Goal: Task Accomplishment & Management: Manage account settings

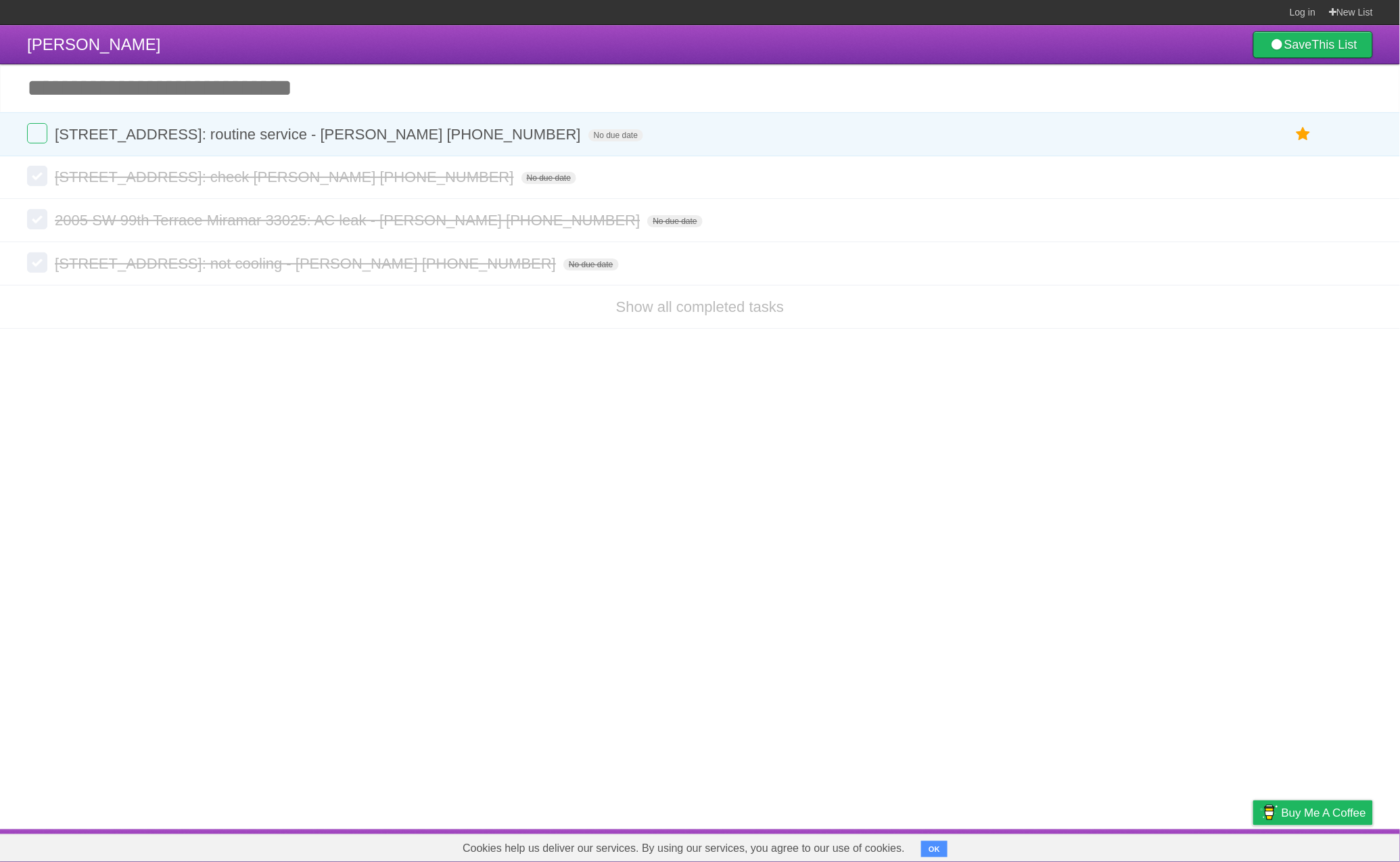
click at [732, 322] on li "Show all completed tasks" at bounding box center [700, 307] width 1400 height 44
click at [734, 315] on link "Show all completed tasks" at bounding box center [700, 307] width 168 height 17
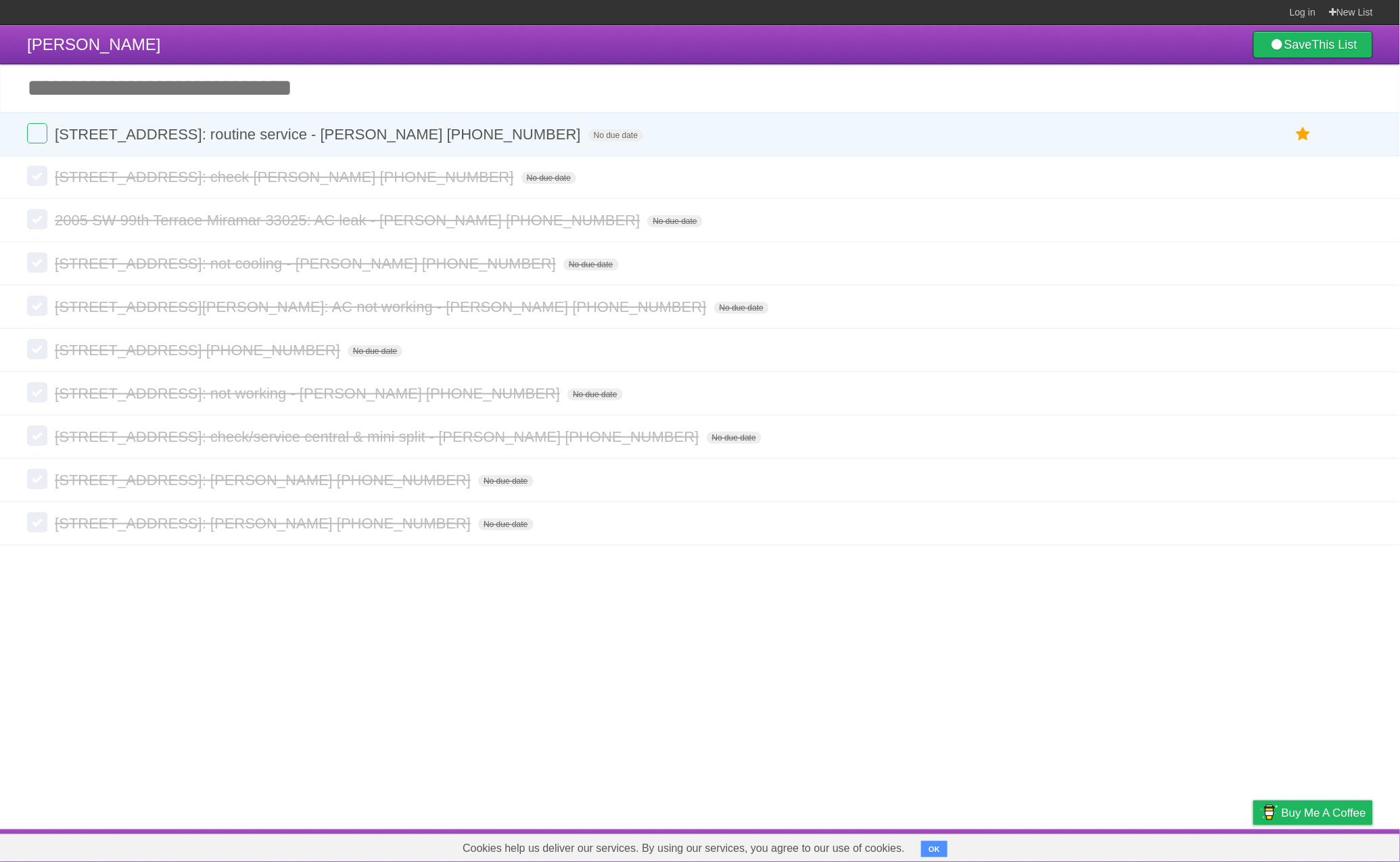
drag, startPoint x: 587, startPoint y: 1, endPoint x: 572, endPoint y: 1, distance: 15.0
click at [587, 1] on section "Log in New List" at bounding box center [700, 12] width 1400 height 25
click at [1348, 354] on link at bounding box center [1360, 349] width 26 height 22
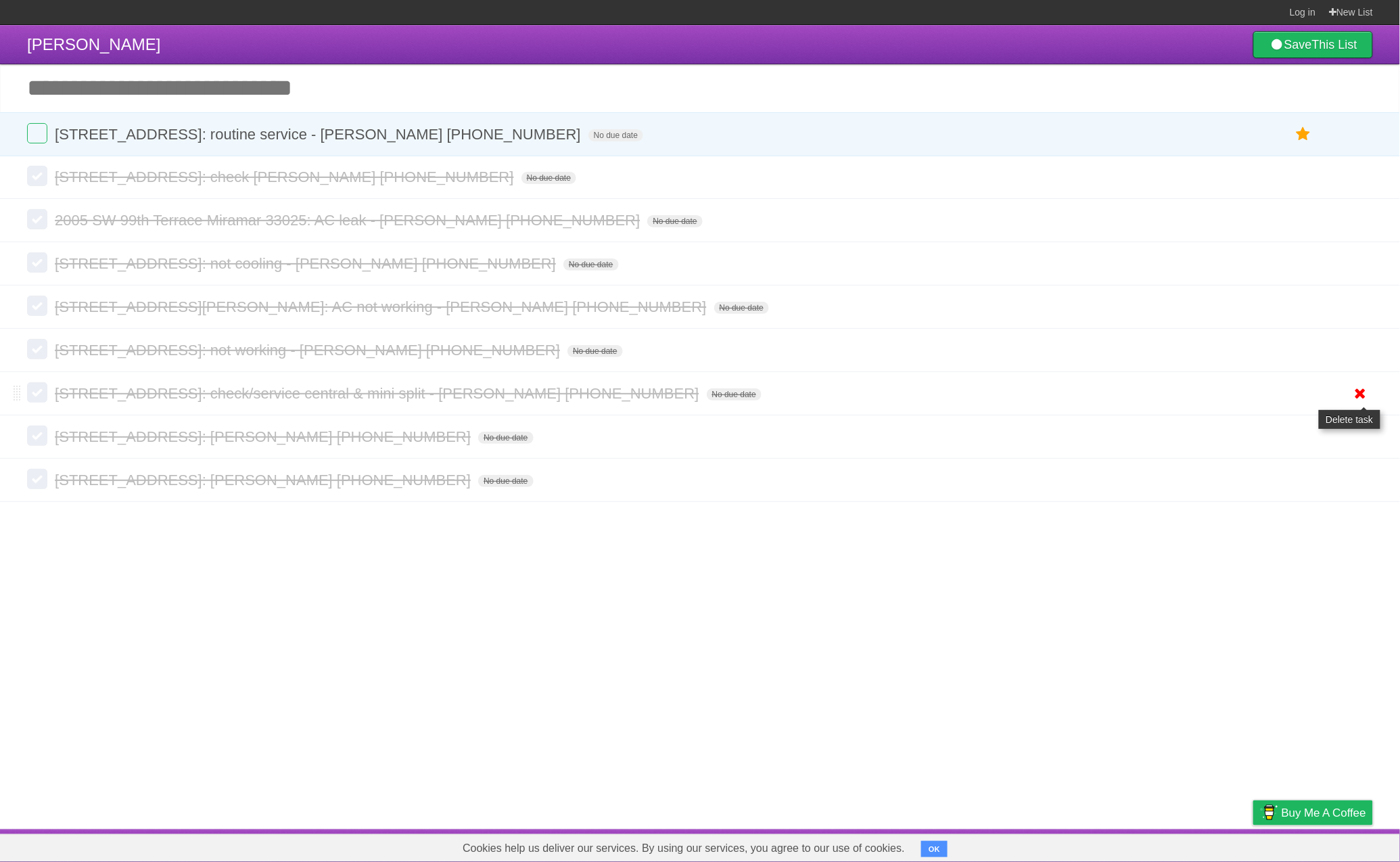
click at [1377, 395] on li "1641 NW 24th Terrace Fort Lauderdale 33311: check/service central & mini split …" at bounding box center [700, 393] width 1400 height 44
drag, startPoint x: 1362, startPoint y: 398, endPoint x: 796, endPoint y: 363, distance: 567.1
click at [1362, 398] on icon at bounding box center [1360, 393] width 19 height 22
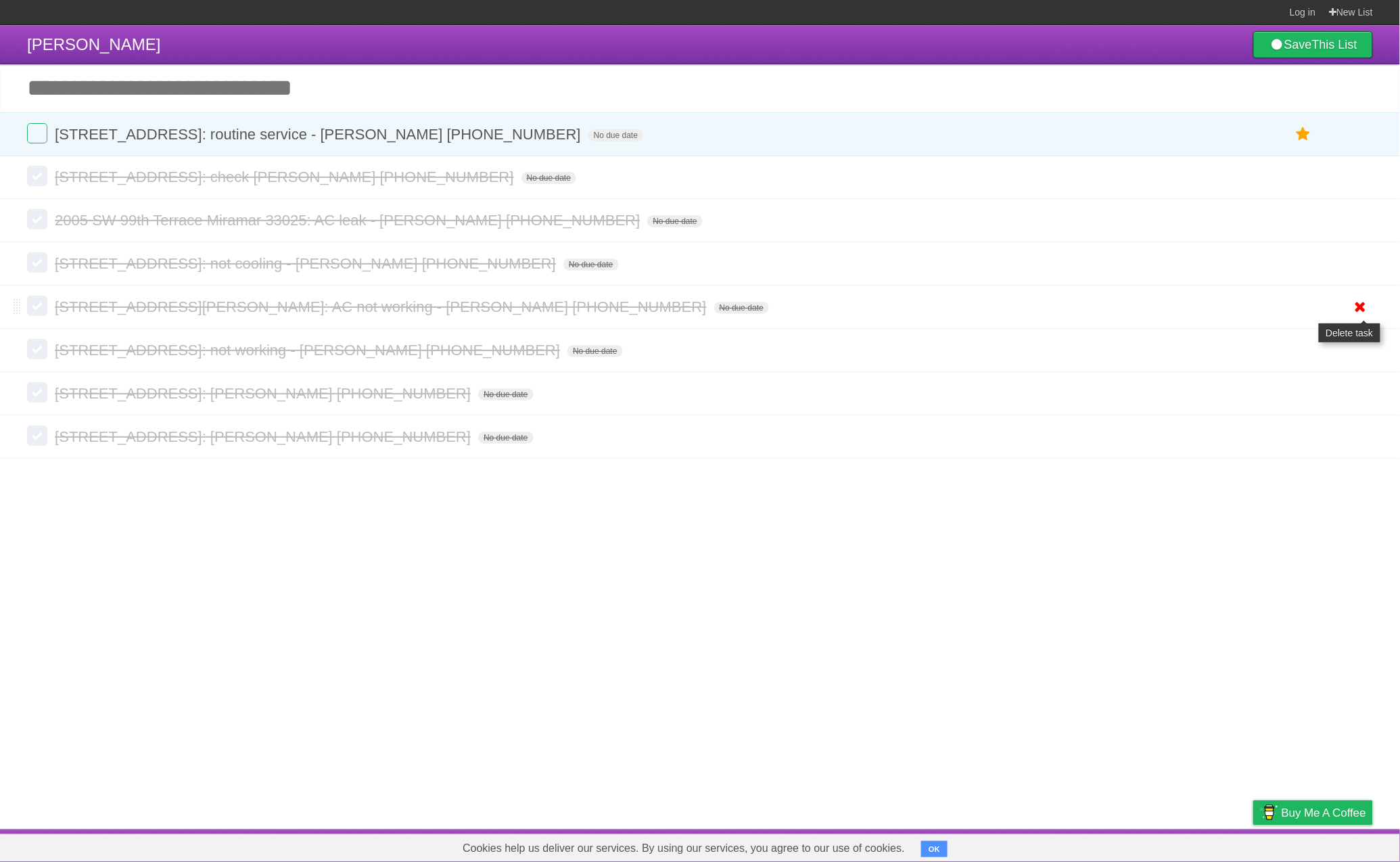
click at [1358, 316] on icon at bounding box center [1360, 307] width 19 height 22
click at [1357, 314] on icon at bounding box center [1360, 307] width 19 height 22
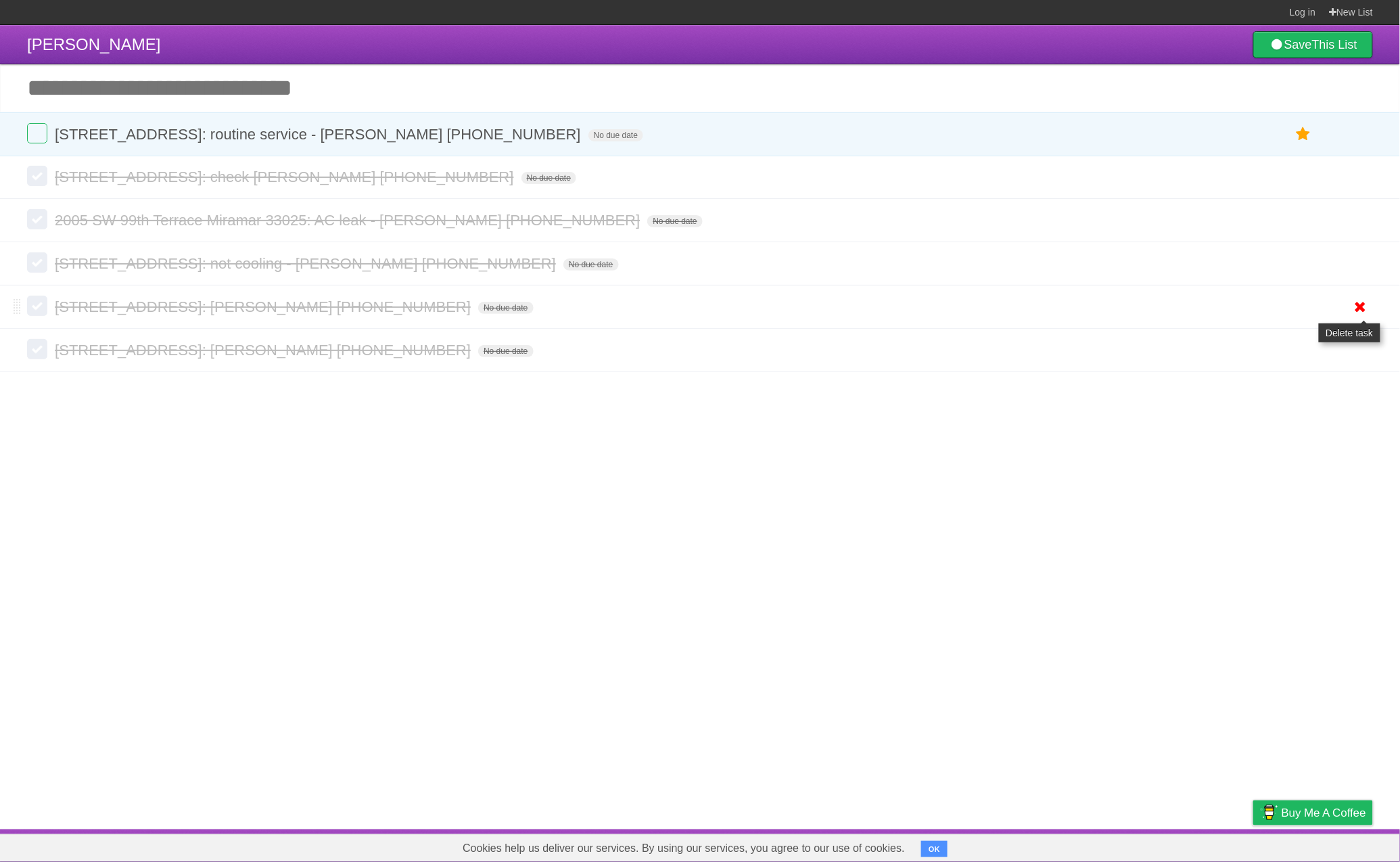
click at [1359, 307] on icon at bounding box center [1360, 307] width 19 height 22
click at [1364, 314] on icon at bounding box center [1360, 307] width 19 height 22
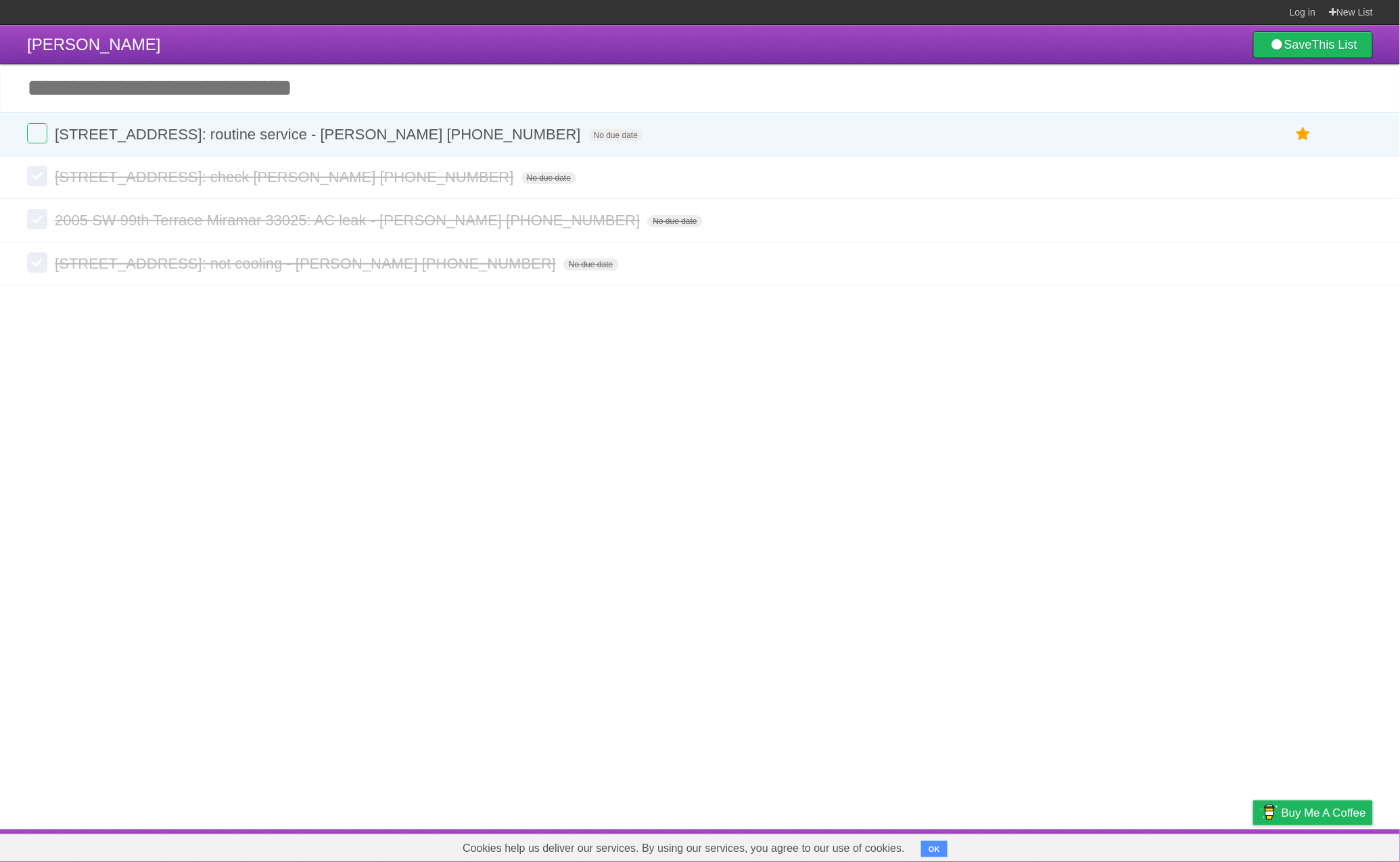
click at [789, 404] on article "David Daniels Save This List Add another task ********* 9050 NW 35th Place Sunr…" at bounding box center [700, 427] width 1400 height 804
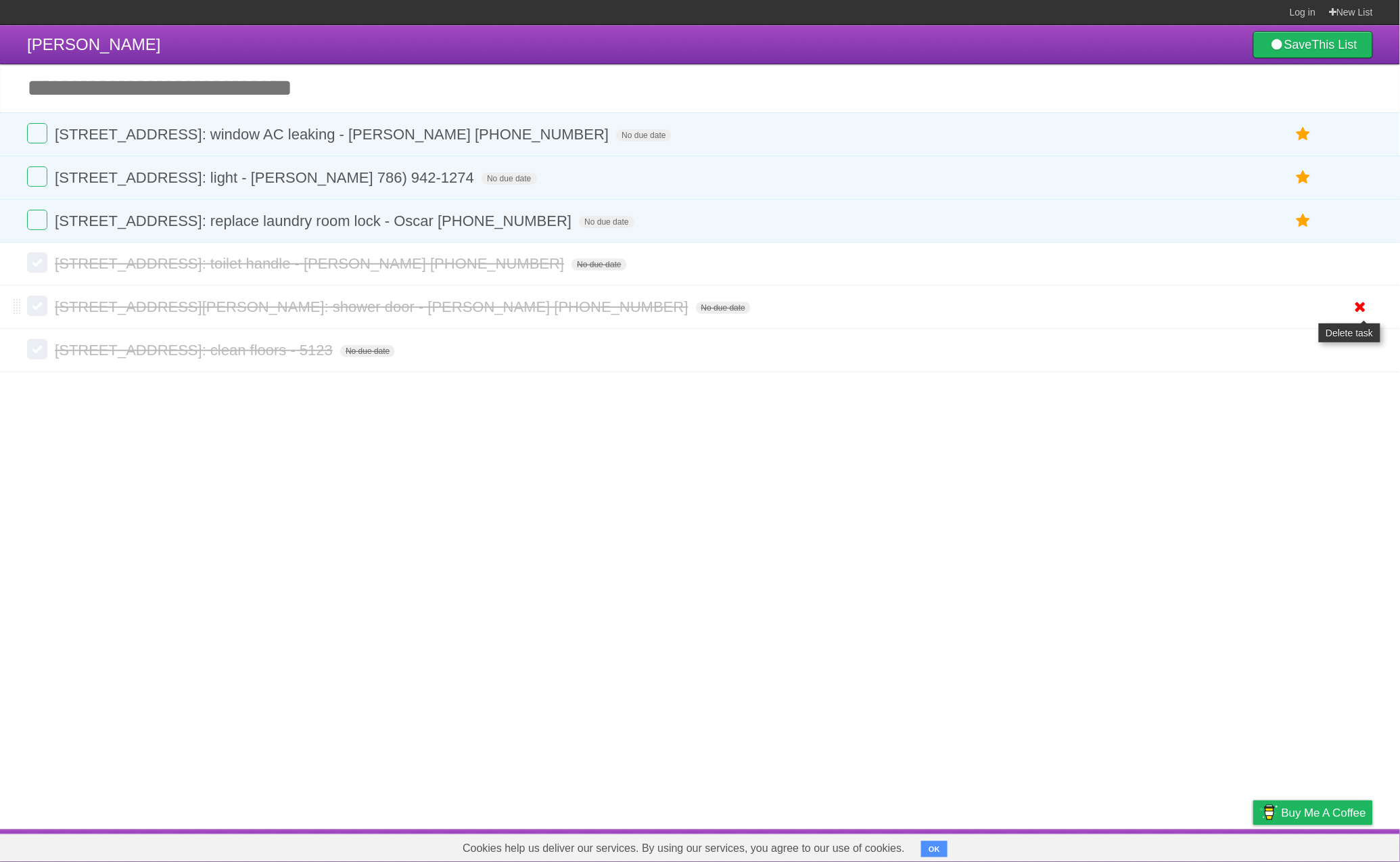
click at [1360, 315] on icon at bounding box center [1360, 307] width 19 height 22
click at [1358, 314] on icon at bounding box center [1360, 307] width 19 height 22
